Goal: Transaction & Acquisition: Purchase product/service

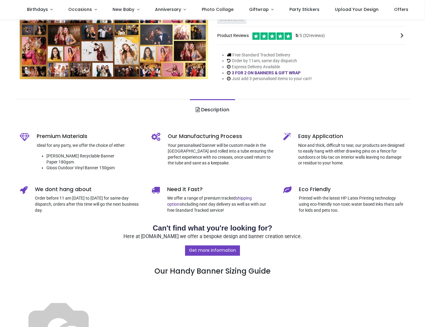
scroll to position [207, 0]
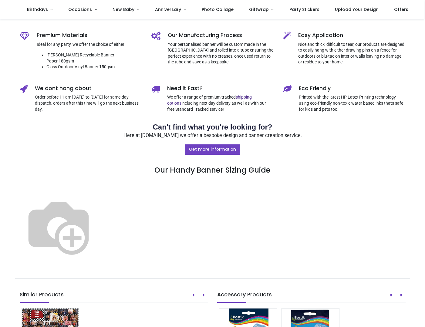
click at [97, 213] on img at bounding box center [59, 226] width 78 height 78
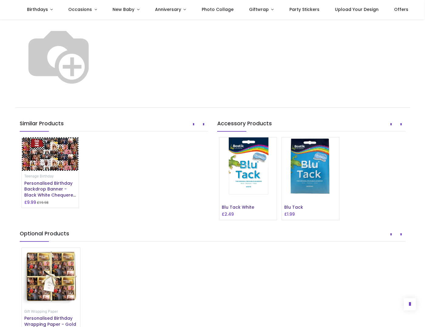
scroll to position [289, 0]
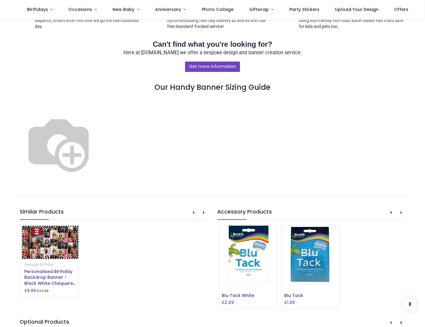
click at [97, 129] on img at bounding box center [59, 144] width 78 height 78
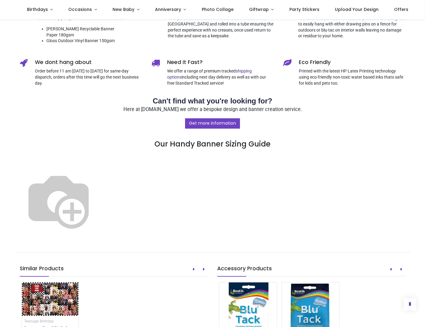
click at [211, 106] on p "Here at [DOMAIN_NAME] we offer a bespoke design and banner creation service." at bounding box center [213, 109] width 386 height 7
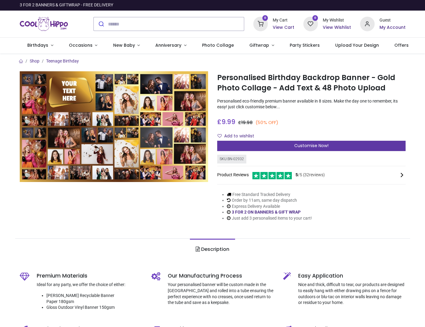
click at [300, 146] on span "Customise Now!" at bounding box center [311, 146] width 34 height 6
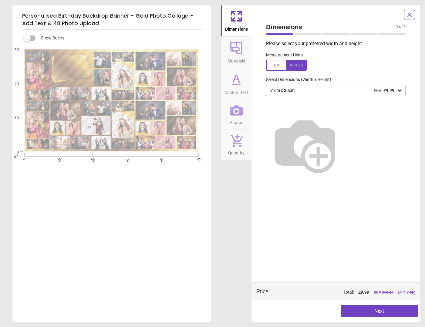
click at [399, 89] on icon at bounding box center [400, 90] width 6 height 6
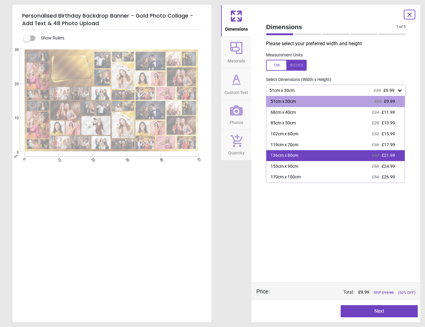
click at [349, 154] on div "136cm x 80cm £44 £21.99" at bounding box center [335, 155] width 138 height 11
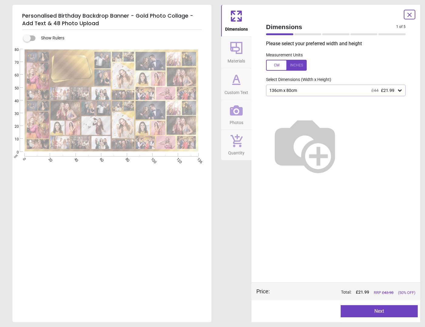
click at [378, 312] on button "Next" at bounding box center [379, 311] width 77 height 12
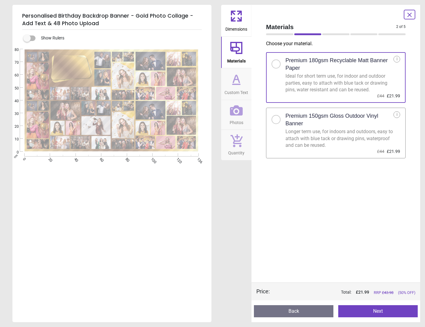
click at [275, 119] on div at bounding box center [276, 120] width 4 height 4
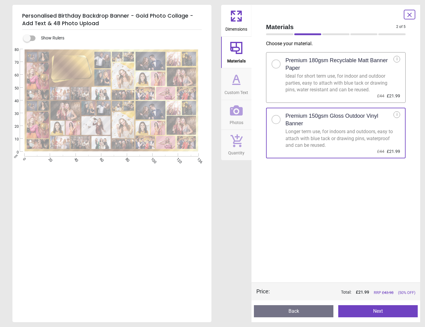
click at [379, 311] on button "Next" at bounding box center [377, 311] width 79 height 12
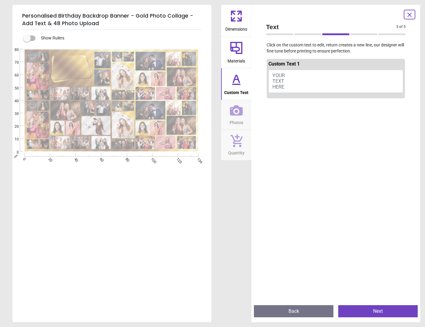
click at [302, 74] on button "YOUR TEXT HERE" at bounding box center [335, 81] width 135 height 23
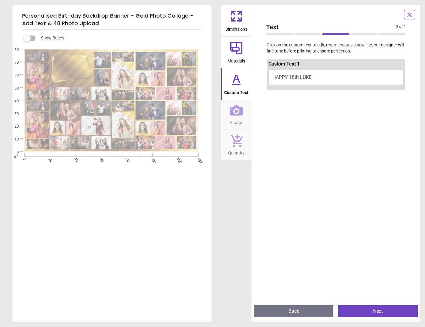
type textarea "**********"
click at [377, 312] on button "Next" at bounding box center [377, 311] width 79 height 12
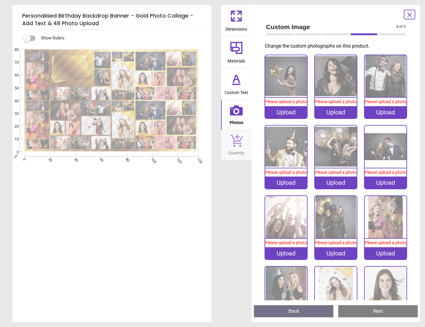
click at [288, 114] on div "Upload" at bounding box center [286, 112] width 42 height 12
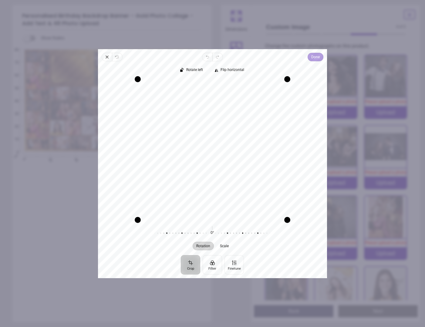
click at [314, 55] on span "Done" at bounding box center [315, 56] width 8 height 7
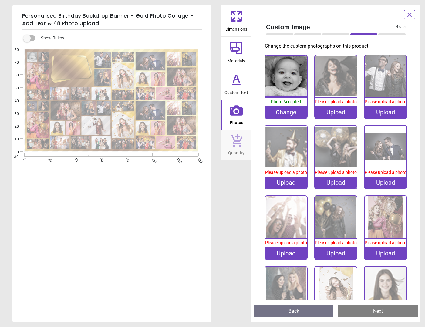
click at [332, 117] on div "Upload" at bounding box center [336, 112] width 42 height 12
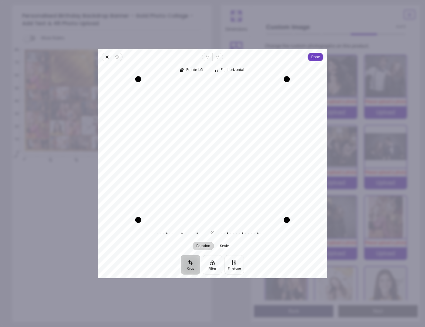
drag, startPoint x: 208, startPoint y: 153, endPoint x: 251, endPoint y: 191, distance: 57.6
click at [191, 220] on div "Recenter" at bounding box center [212, 149] width 219 height 140
click at [315, 55] on span "Done" at bounding box center [315, 56] width 8 height 7
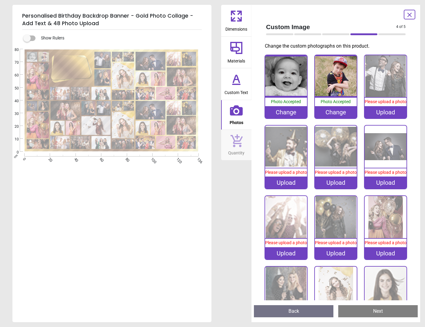
click at [383, 116] on div "Upload" at bounding box center [386, 112] width 42 height 12
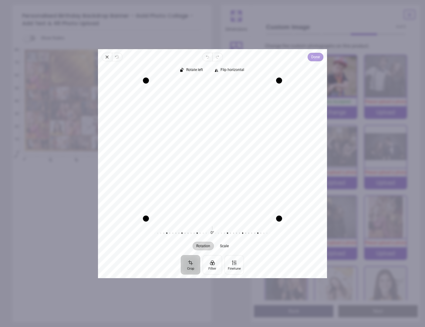
click at [315, 57] on span "Done" at bounding box center [315, 56] width 8 height 7
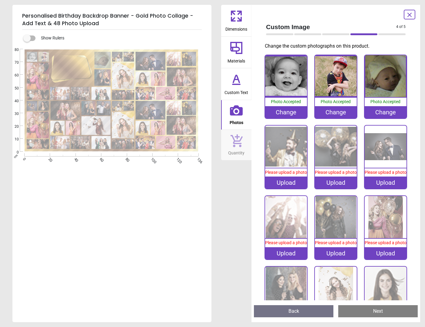
click at [287, 185] on div "Upload" at bounding box center [286, 183] width 42 height 12
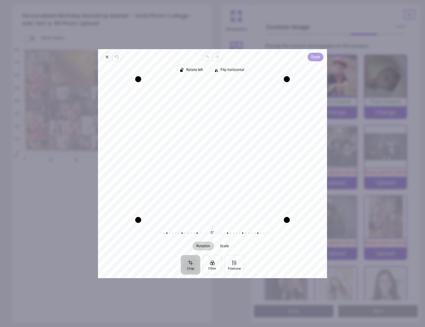
click at [318, 55] on span "Done" at bounding box center [315, 56] width 8 height 7
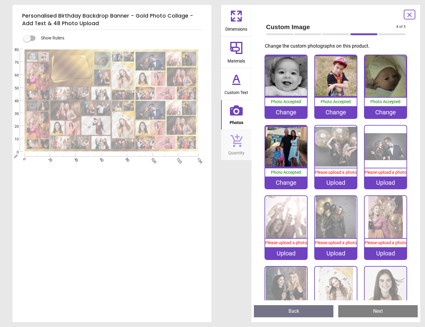
click at [332, 184] on div "Upload" at bounding box center [336, 183] width 42 height 12
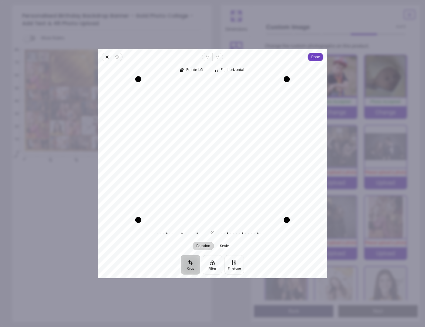
drag, startPoint x: 221, startPoint y: 139, endPoint x: 208, endPoint y: 147, distance: 15.7
click at [208, 147] on div "Recenter" at bounding box center [212, 149] width 219 height 140
click at [313, 57] on span "Done" at bounding box center [315, 56] width 8 height 7
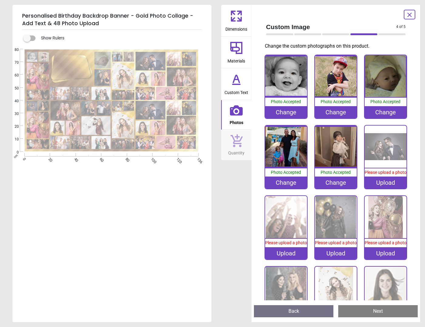
click at [383, 186] on div "Upload" at bounding box center [386, 183] width 42 height 12
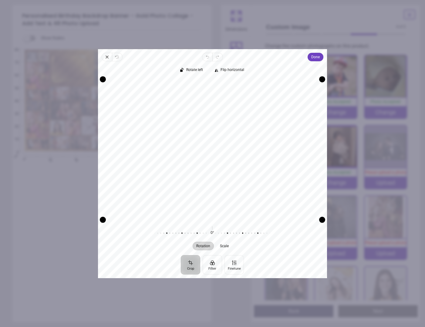
drag, startPoint x: 226, startPoint y: 155, endPoint x: 223, endPoint y: 188, distance: 33.3
click at [223, 188] on div "Recenter" at bounding box center [212, 149] width 219 height 140
click at [314, 59] on span "Done" at bounding box center [315, 56] width 8 height 7
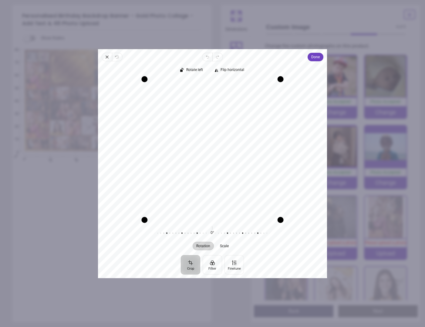
click at [315, 55] on span "Done" at bounding box center [315, 56] width 8 height 7
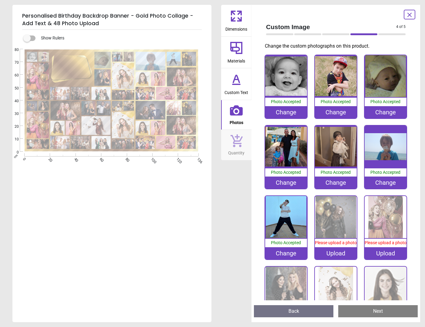
click at [337, 255] on div "Upload" at bounding box center [336, 253] width 42 height 12
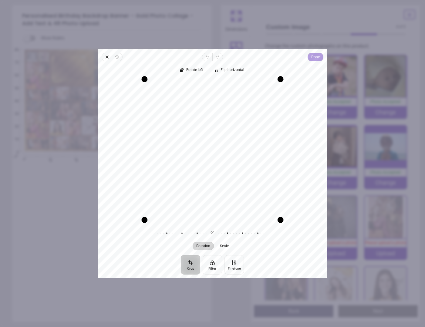
click at [314, 56] on span "Done" at bounding box center [315, 56] width 8 height 7
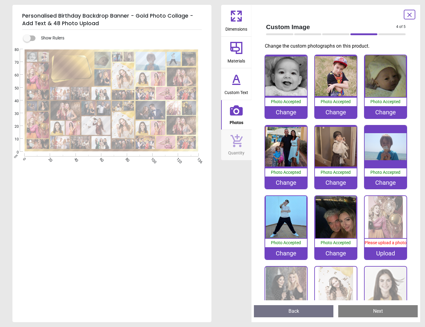
click at [384, 256] on div "Upload" at bounding box center [386, 253] width 42 height 12
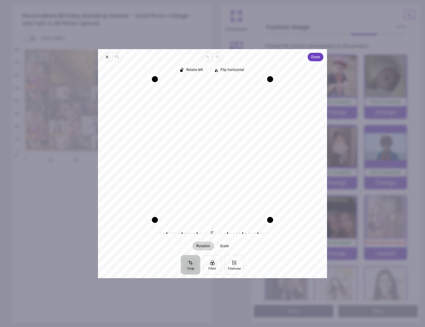
drag, startPoint x: 225, startPoint y: 132, endPoint x: 240, endPoint y: 130, distance: 15.0
click at [240, 130] on div "Recenter" at bounding box center [212, 149] width 219 height 140
click at [314, 59] on span "Done" at bounding box center [315, 56] width 8 height 7
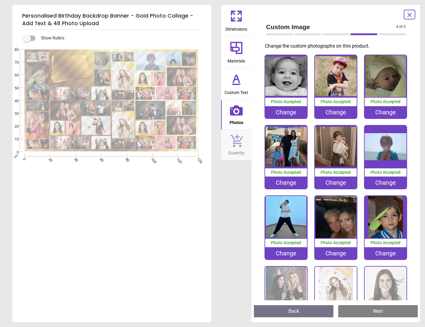
scroll to position [102, 0]
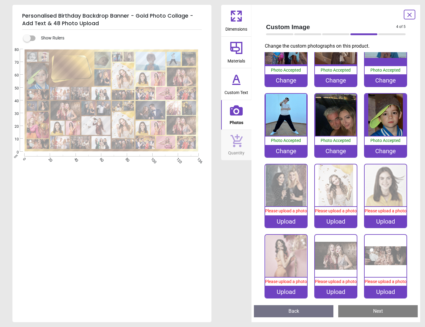
click at [286, 222] on div "Upload" at bounding box center [286, 221] width 42 height 12
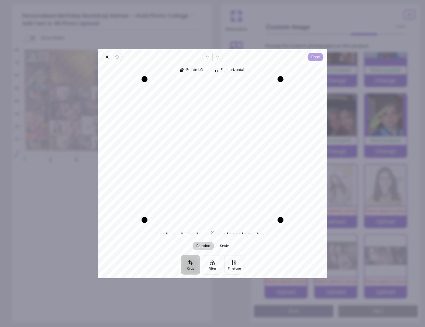
click at [316, 54] on span "Done" at bounding box center [315, 56] width 8 height 7
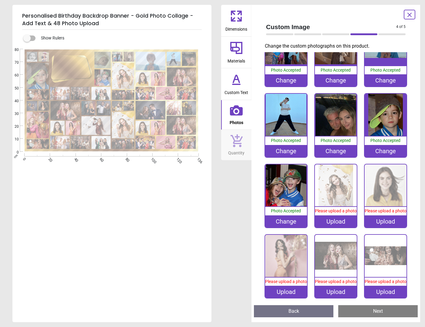
click at [337, 225] on div "Upload" at bounding box center [336, 221] width 42 height 12
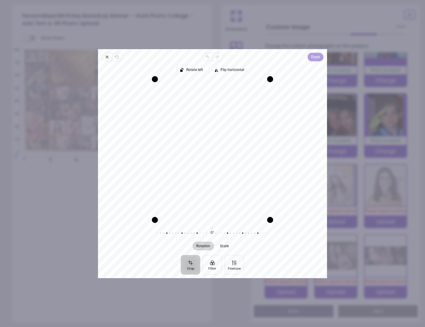
click at [314, 59] on span "Done" at bounding box center [315, 56] width 8 height 7
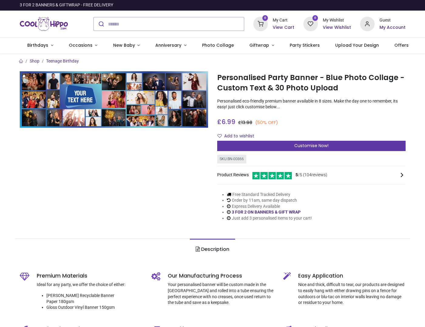
click at [309, 146] on span "Customise Now!" at bounding box center [311, 146] width 34 height 6
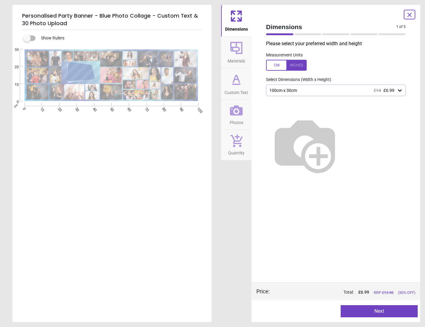
click at [401, 89] on icon at bounding box center [400, 90] width 4 height 2
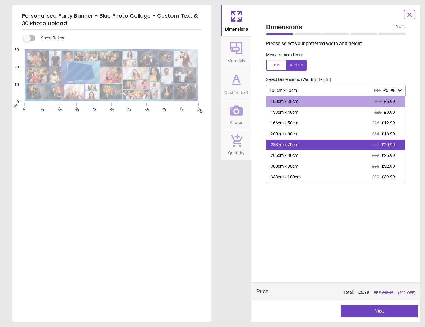
click at [310, 144] on div "233cm x 70cm £42 £20.99" at bounding box center [335, 145] width 138 height 11
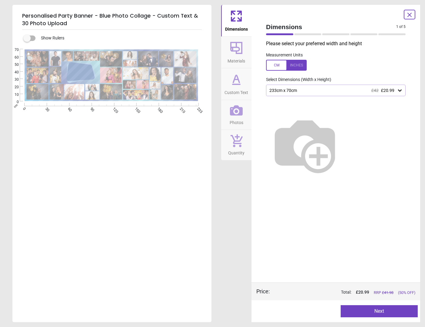
click at [377, 311] on button "Next" at bounding box center [379, 311] width 77 height 12
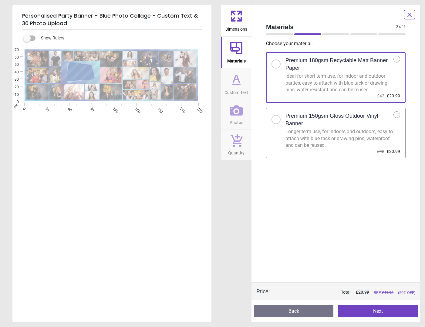
click at [276, 119] on div at bounding box center [276, 120] width 4 height 4
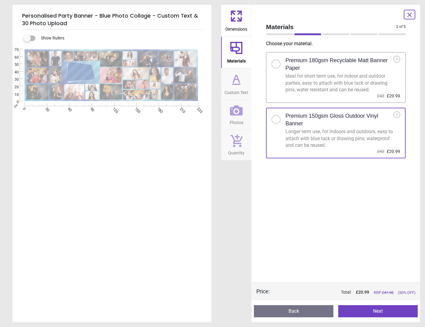
click at [380, 310] on button "Next" at bounding box center [377, 311] width 79 height 12
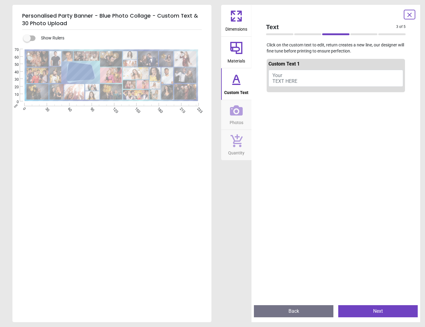
click at [314, 79] on button "Your TEXT HERE" at bounding box center [335, 78] width 135 height 17
type textarea "**********"
click at [412, 14] on icon at bounding box center [409, 14] width 7 height 7
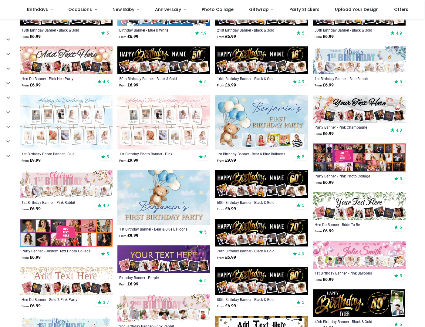
scroll to position [181, 0]
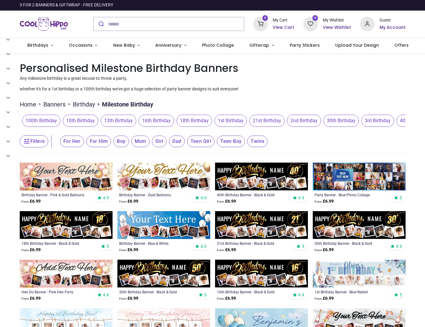
click at [177, 127] on span "18th Birthday" at bounding box center [194, 121] width 35 height 12
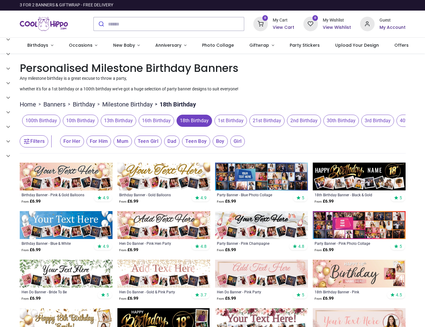
click at [94, 147] on span "For Him" at bounding box center [98, 142] width 25 height 12
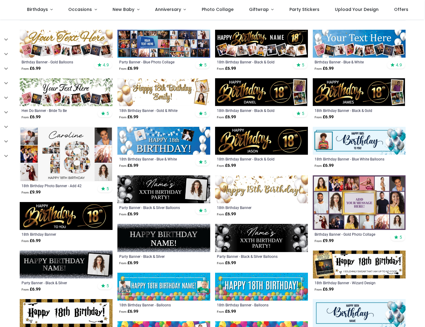
scroll to position [150, 0]
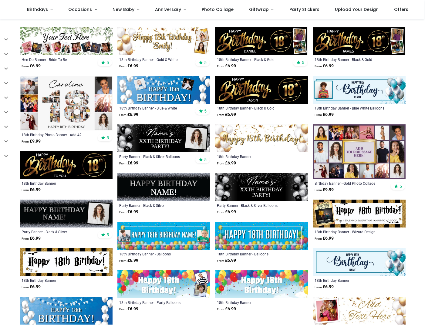
click at [372, 143] on img at bounding box center [359, 151] width 93 height 55
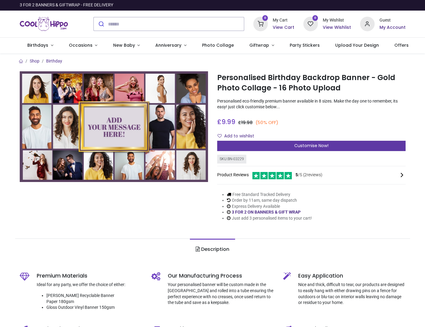
click at [341, 146] on div "Customise Now!" at bounding box center [311, 146] width 188 height 10
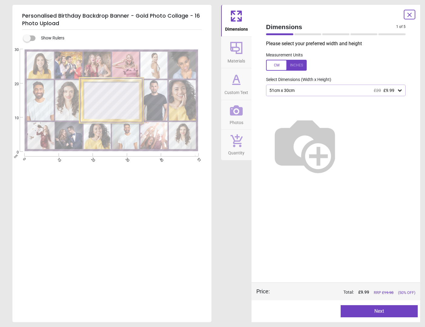
click at [395, 88] on div "51cm x 30cm £20 £9.99" at bounding box center [333, 90] width 128 height 5
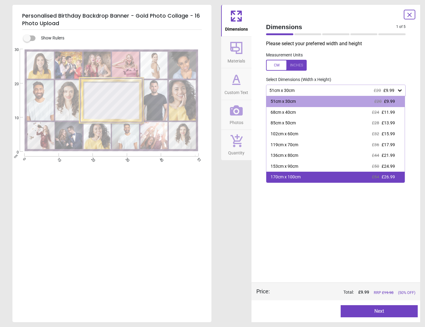
click at [378, 176] on span "£54" at bounding box center [375, 176] width 7 height 5
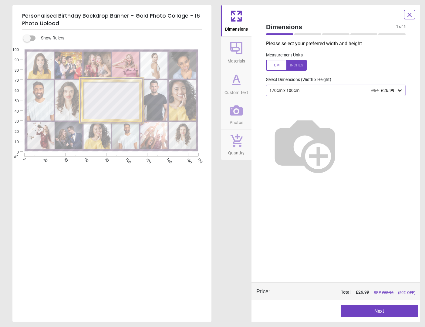
click at [403, 92] on icon at bounding box center [400, 90] width 6 height 6
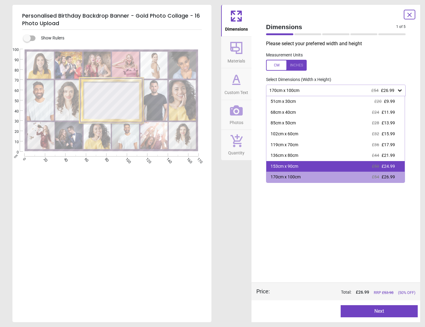
click at [399, 164] on div "153cm x 90cm £50 £24.99" at bounding box center [335, 166] width 138 height 11
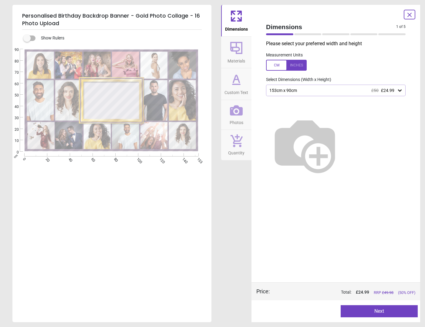
click at [400, 310] on button "Next" at bounding box center [379, 311] width 77 height 12
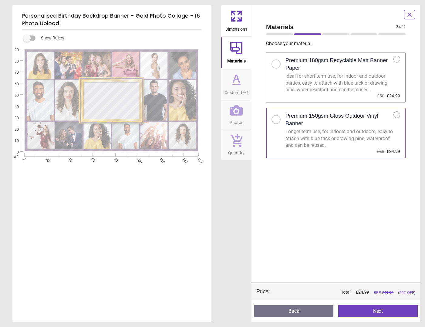
click at [395, 313] on button "Next" at bounding box center [377, 311] width 79 height 12
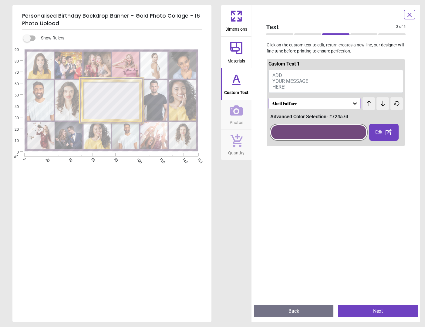
click at [322, 77] on button "ADD YOUR MESSAGE HERE!" at bounding box center [335, 81] width 135 height 23
click at [294, 78] on span "ADD YOUR MESSAGE HERE!" at bounding box center [290, 81] width 36 height 17
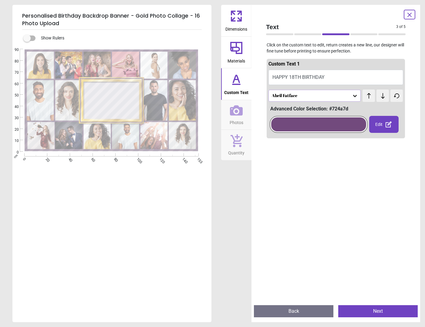
scroll to position [1, 0]
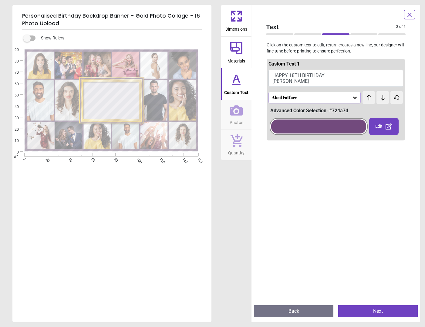
type textarea "**********"
click at [354, 97] on icon at bounding box center [355, 98] width 6 height 6
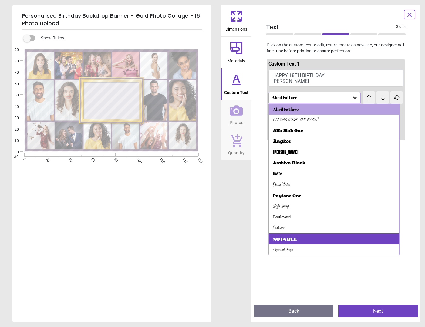
click at [312, 233] on div "Notable" at bounding box center [334, 238] width 130 height 11
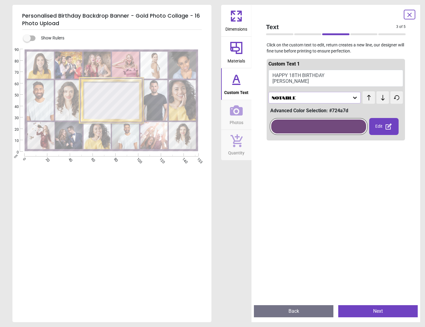
scroll to position [0, 0]
click at [353, 93] on div "Notable" at bounding box center [314, 98] width 92 height 12
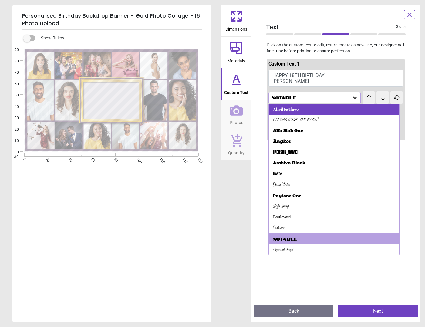
click at [321, 105] on div "Abril Fatface" at bounding box center [334, 109] width 130 height 11
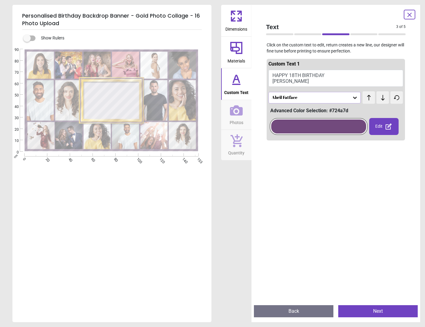
click at [350, 92] on div "Abril Fatface" at bounding box center [314, 98] width 92 height 12
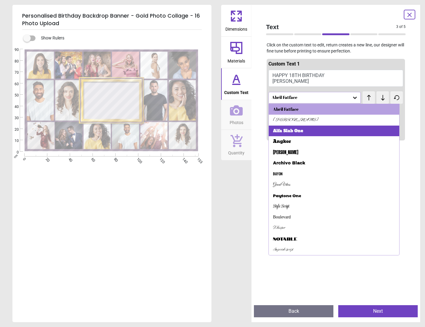
click at [304, 130] on div "Alfa Slab One" at bounding box center [334, 131] width 130 height 11
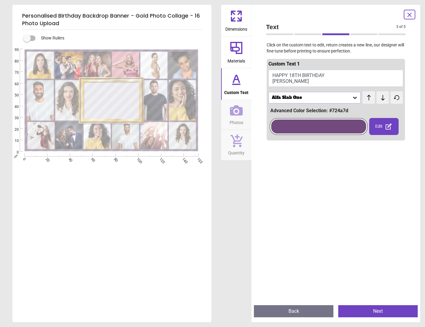
click at [349, 93] on div "Alfa Slab One" at bounding box center [314, 98] width 92 height 12
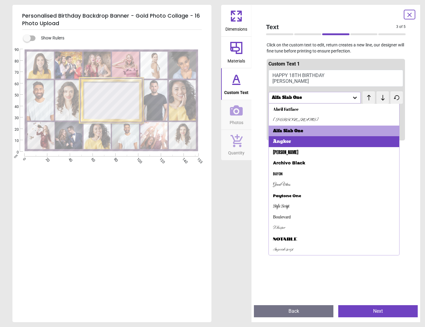
click at [321, 141] on div "Angkor" at bounding box center [334, 141] width 130 height 11
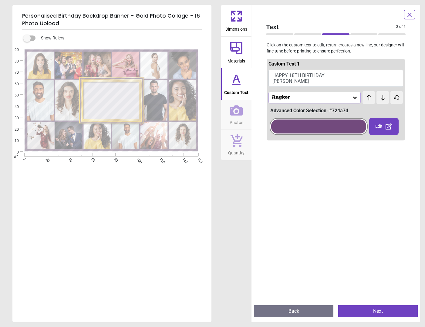
click at [352, 100] on icon at bounding box center [355, 98] width 6 height 6
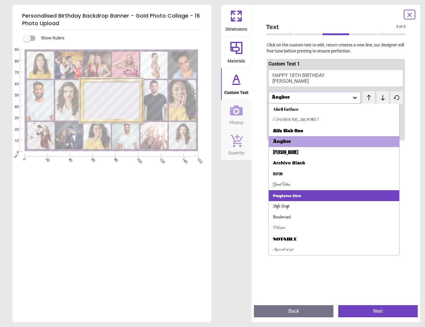
click at [322, 196] on div "Paytone One" at bounding box center [334, 195] width 130 height 11
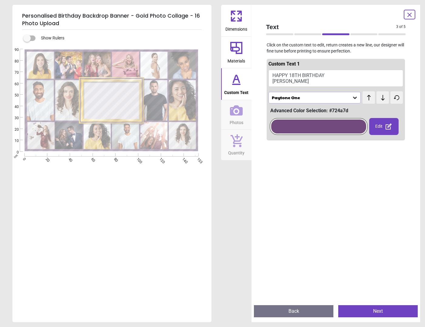
click at [136, 98] on textarea "**********" at bounding box center [112, 100] width 50 height 9
click at [352, 96] on icon at bounding box center [355, 98] width 6 height 6
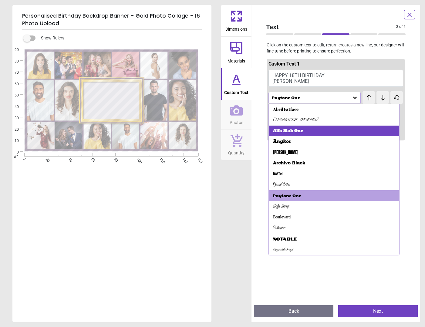
click at [318, 127] on div "Alfa Slab One" at bounding box center [334, 131] width 130 height 11
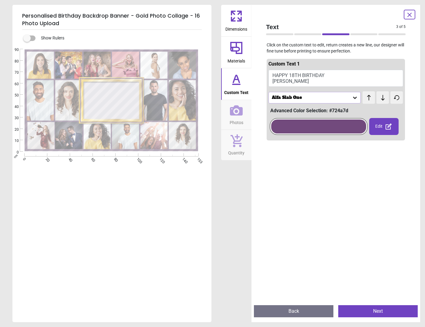
click at [378, 98] on icon at bounding box center [382, 98] width 9 height 6
click at [352, 95] on icon at bounding box center [355, 98] width 6 height 6
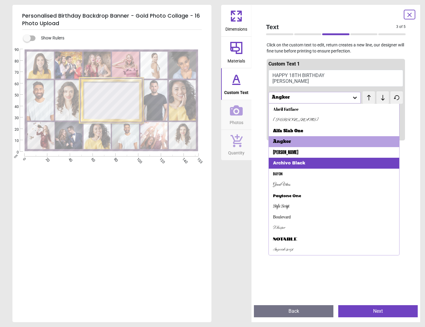
click at [317, 164] on div "Archivo Black" at bounding box center [334, 163] width 130 height 11
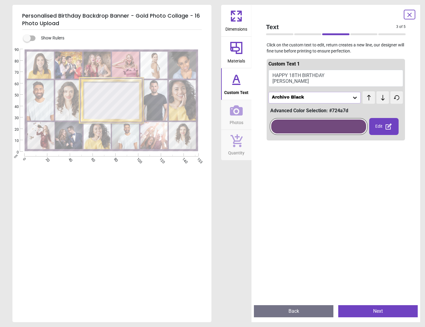
click at [379, 96] on icon at bounding box center [382, 98] width 9 height 6
click at [319, 124] on div at bounding box center [318, 127] width 95 height 14
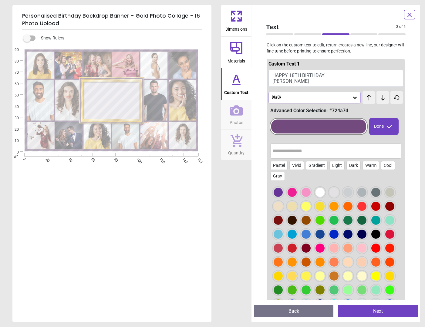
click at [325, 234] on div at bounding box center [319, 234] width 9 height 9
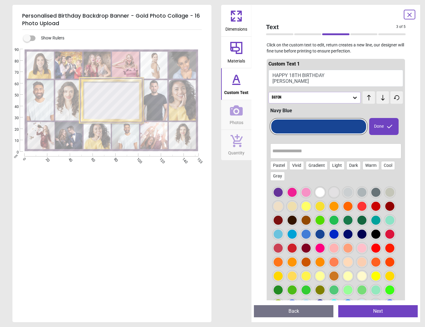
click at [371, 239] on div at bounding box center [375, 234] width 9 height 9
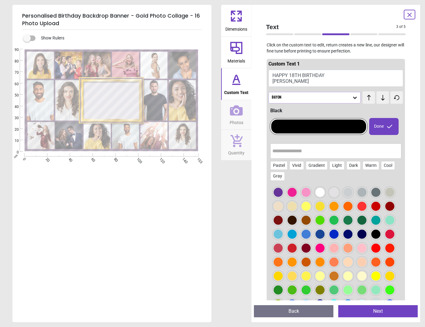
click at [361, 314] on button "Next" at bounding box center [377, 311] width 79 height 12
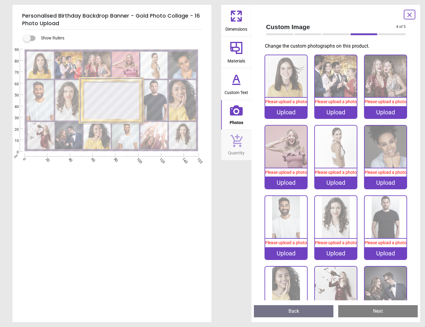
click at [284, 113] on div "Upload" at bounding box center [286, 112] width 42 height 12
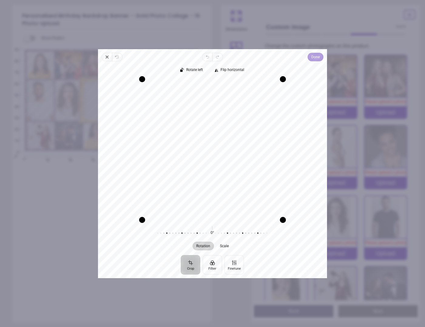
click at [314, 54] on span "Done" at bounding box center [315, 56] width 8 height 7
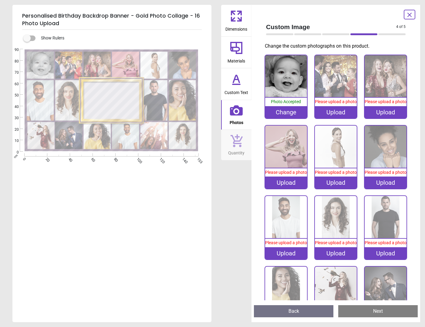
click at [347, 114] on div "Upload" at bounding box center [336, 112] width 42 height 12
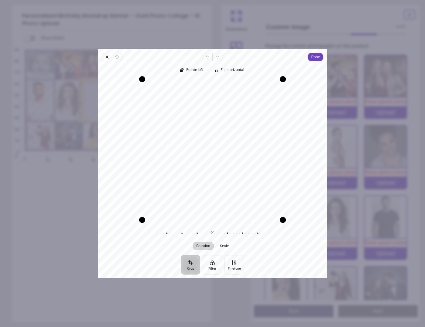
drag, startPoint x: 221, startPoint y: 126, endPoint x: 218, endPoint y: 186, distance: 60.5
click at [218, 186] on div "Recenter" at bounding box center [212, 149] width 219 height 140
click at [107, 60] on span "Close" at bounding box center [107, 57] width 10 height 8
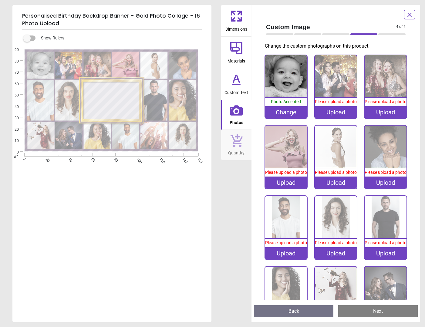
click at [39, 101] on image at bounding box center [40, 100] width 27 height 40
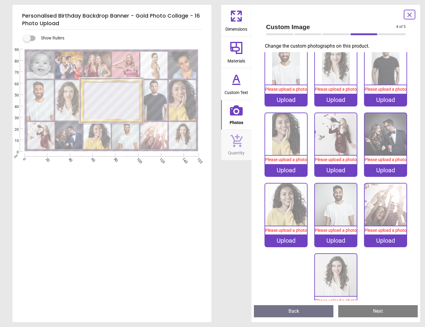
click at [275, 106] on div "Upload" at bounding box center [286, 100] width 42 height 12
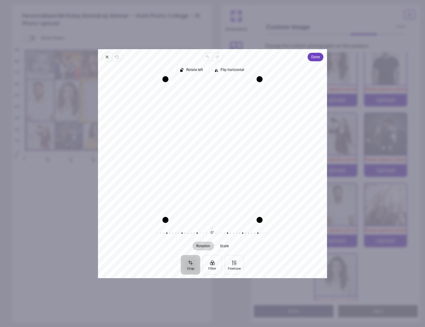
drag, startPoint x: 217, startPoint y: 147, endPoint x: 215, endPoint y: 162, distance: 15.3
click at [215, 162] on div "Recenter" at bounding box center [212, 149] width 219 height 140
click at [216, 162] on div "Recenter" at bounding box center [212, 149] width 219 height 140
click at [316, 59] on span "Done" at bounding box center [315, 56] width 8 height 7
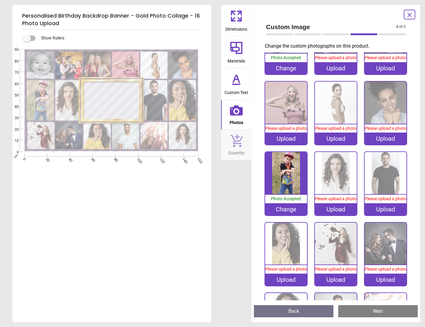
scroll to position [0, 0]
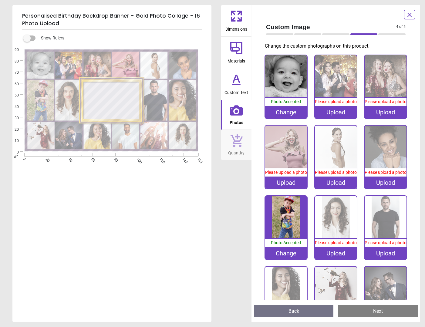
click at [336, 117] on div "Upload" at bounding box center [336, 112] width 42 height 12
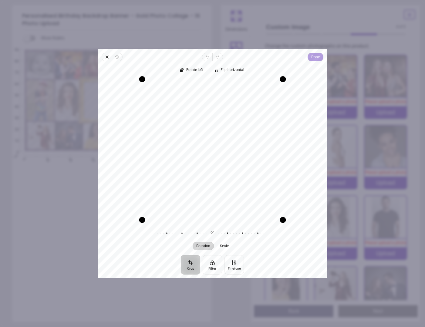
click at [317, 56] on span "Done" at bounding box center [315, 56] width 8 height 7
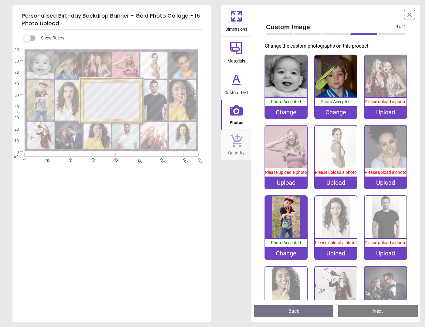
click at [393, 118] on div "Upload" at bounding box center [386, 112] width 42 height 12
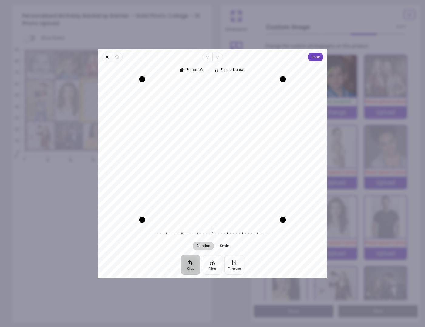
drag, startPoint x: 240, startPoint y: 126, endPoint x: 236, endPoint y: 110, distance: 16.2
click at [236, 110] on div "Recenter" at bounding box center [212, 149] width 219 height 140
drag, startPoint x: 233, startPoint y: 117, endPoint x: 238, endPoint y: 85, distance: 32.2
click at [238, 85] on div "Recenter" at bounding box center [212, 149] width 219 height 140
drag, startPoint x: 283, startPoint y: 79, endPoint x: 321, endPoint y: 100, distance: 43.5
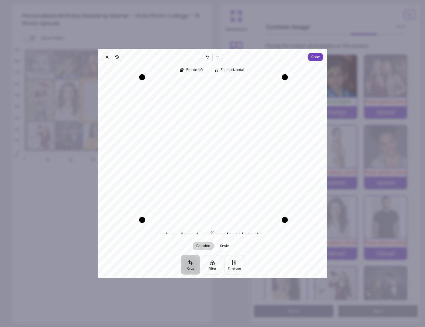
click at [321, 100] on div "Recenter" at bounding box center [212, 149] width 219 height 140
click at [320, 56] on button "Done" at bounding box center [316, 57] width 16 height 8
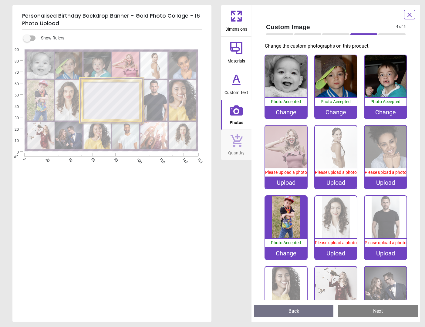
click at [282, 184] on div "Upload" at bounding box center [286, 183] width 42 height 12
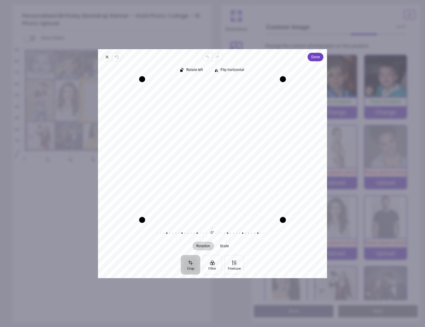
drag, startPoint x: 230, startPoint y: 143, endPoint x: 236, endPoint y: 144, distance: 6.2
click at [238, 142] on div "Recenter" at bounding box center [212, 149] width 219 height 140
click at [316, 59] on span "Done" at bounding box center [315, 56] width 8 height 7
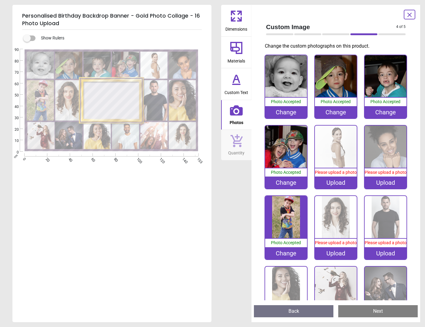
click at [338, 188] on div "Upload" at bounding box center [336, 183] width 42 height 12
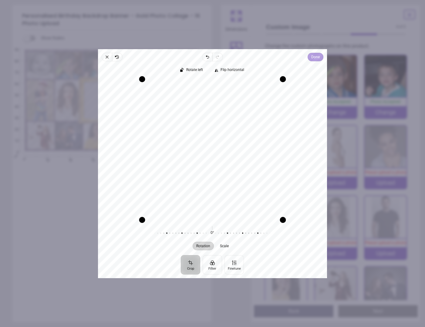
click at [312, 59] on span "Done" at bounding box center [315, 56] width 8 height 7
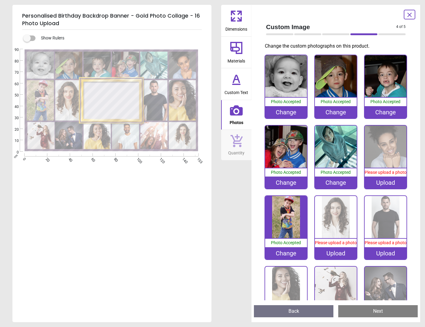
click at [191, 69] on image at bounding box center [182, 65] width 27 height 27
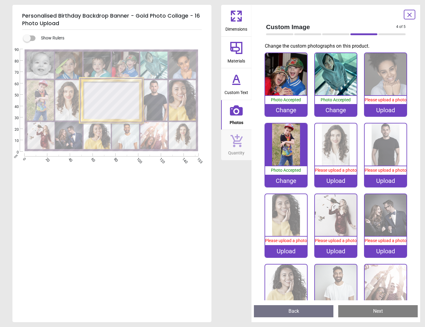
click at [379, 114] on div "Upload" at bounding box center [386, 110] width 42 height 12
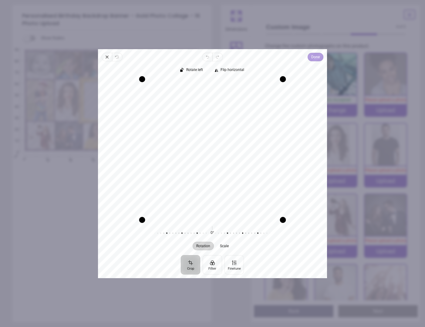
click at [312, 58] on span "Done" at bounding box center [315, 56] width 8 height 7
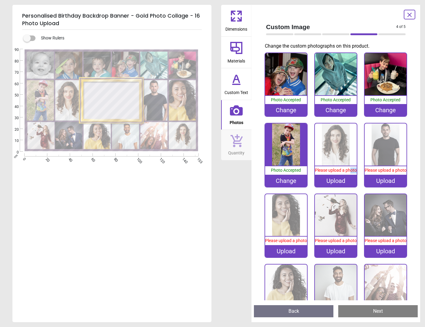
click at [334, 171] on div "0% Please upload a photo Upload" at bounding box center [336, 154] width 42 height 63
click at [331, 182] on div "Upload" at bounding box center [336, 181] width 42 height 12
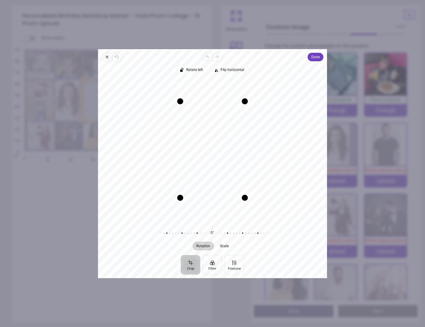
drag, startPoint x: 198, startPoint y: 122, endPoint x: 197, endPoint y: 146, distance: 23.7
click at [197, 146] on div "Recenter" at bounding box center [212, 149] width 219 height 140
click at [314, 60] on span "Done" at bounding box center [315, 56] width 8 height 7
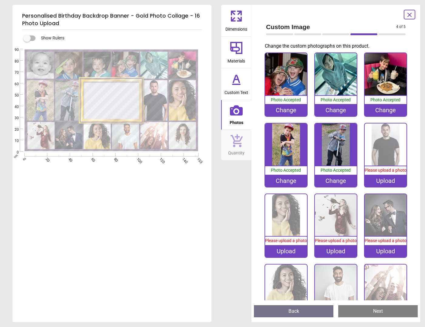
click at [151, 116] on image at bounding box center [153, 100] width 27 height 40
click at [386, 184] on div "Upload" at bounding box center [386, 181] width 42 height 12
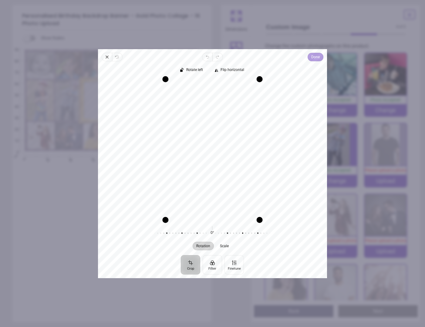
click at [317, 59] on span "Done" at bounding box center [315, 56] width 8 height 7
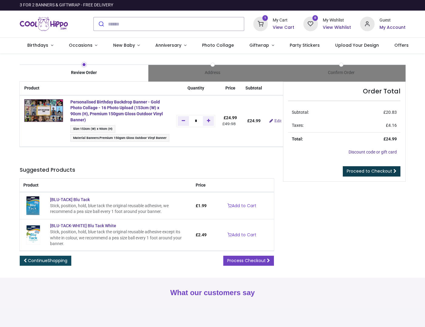
click at [384, 173] on link "Proceed to Checkout" at bounding box center [372, 171] width 58 height 10
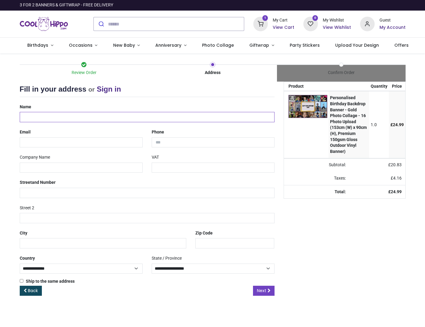
click at [271, 116] on input "text" at bounding box center [147, 117] width 255 height 10
type input "**********"
click at [44, 144] on input "email" at bounding box center [81, 142] width 123 height 10
type input "*"
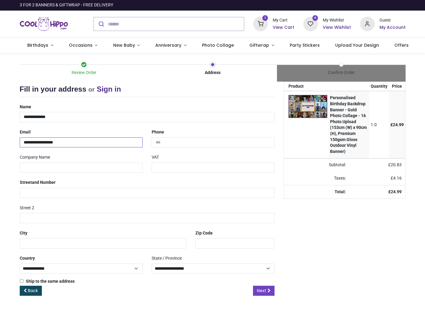
type input "**********"
click at [184, 139] on input "tel" at bounding box center [213, 142] width 123 height 10
type input "**********"
click at [80, 192] on input "text" at bounding box center [147, 193] width 255 height 10
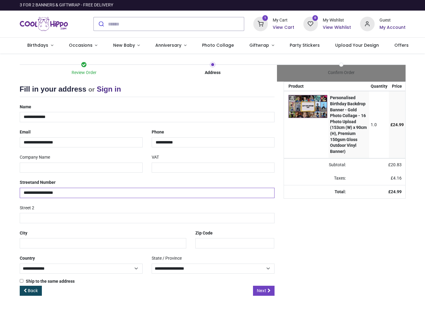
type input "**********"
click at [58, 238] on input "text" at bounding box center [103, 243] width 167 height 10
click at [23, 241] on input "*******" at bounding box center [103, 243] width 167 height 10
type input "********"
click at [222, 242] on input "text" at bounding box center [234, 243] width 79 height 10
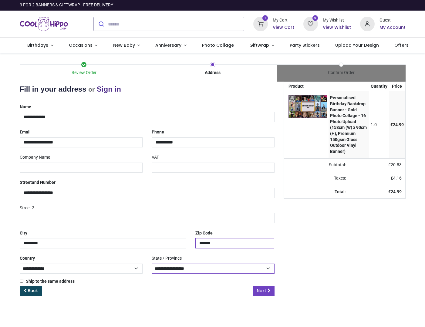
type input "*******"
select select "***"
click at [269, 288] on icon at bounding box center [269, 290] width 3 height 4
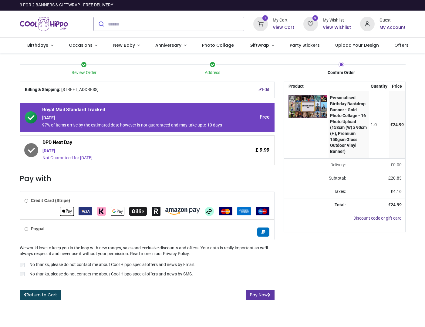
click at [268, 300] on button "Pay Now" at bounding box center [260, 295] width 29 height 10
